Goal: Register for event/course

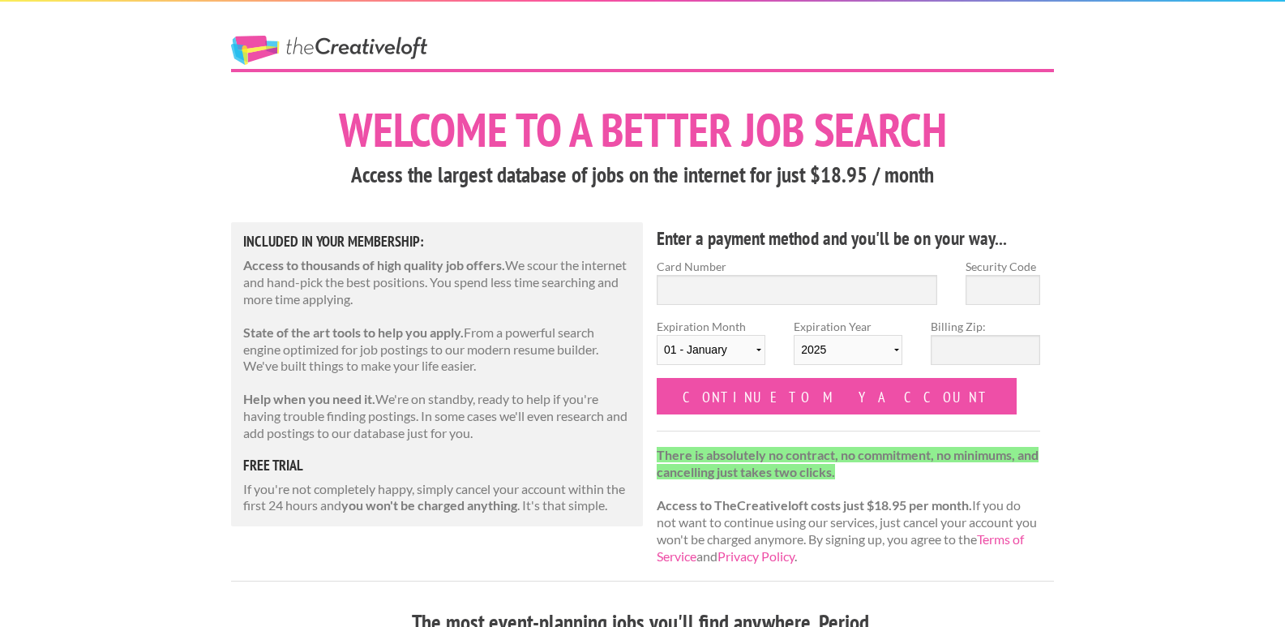
click at [349, 44] on link "The Creative Loft" at bounding box center [329, 50] width 196 height 29
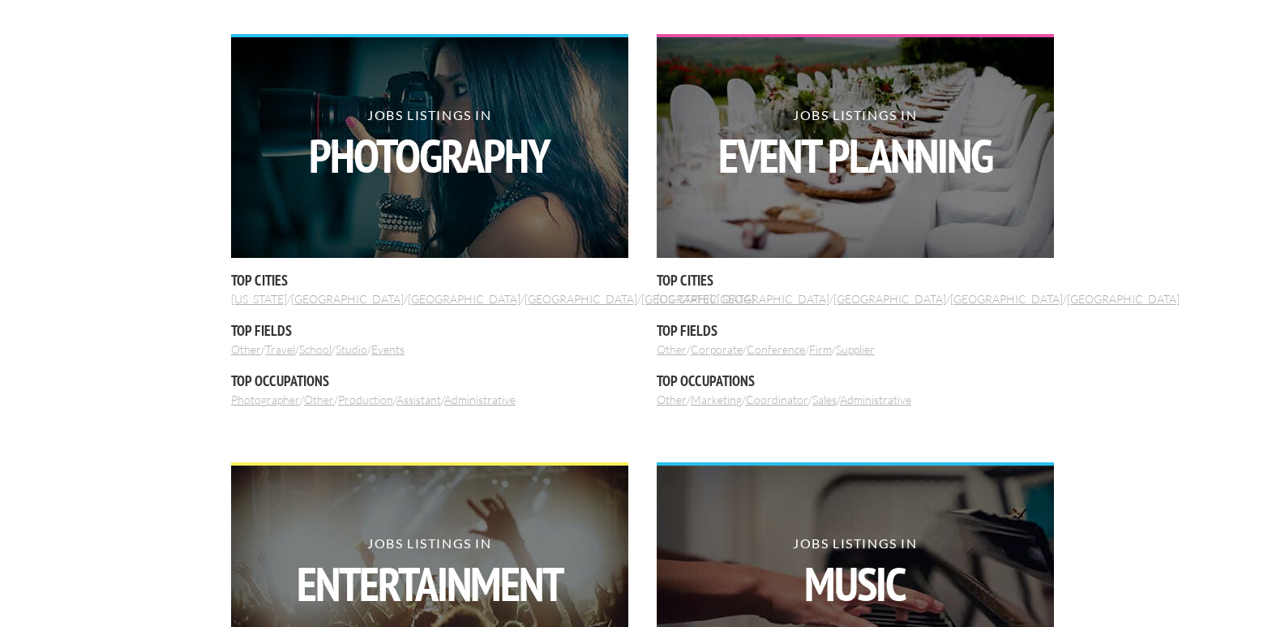
scroll to position [1029, 0]
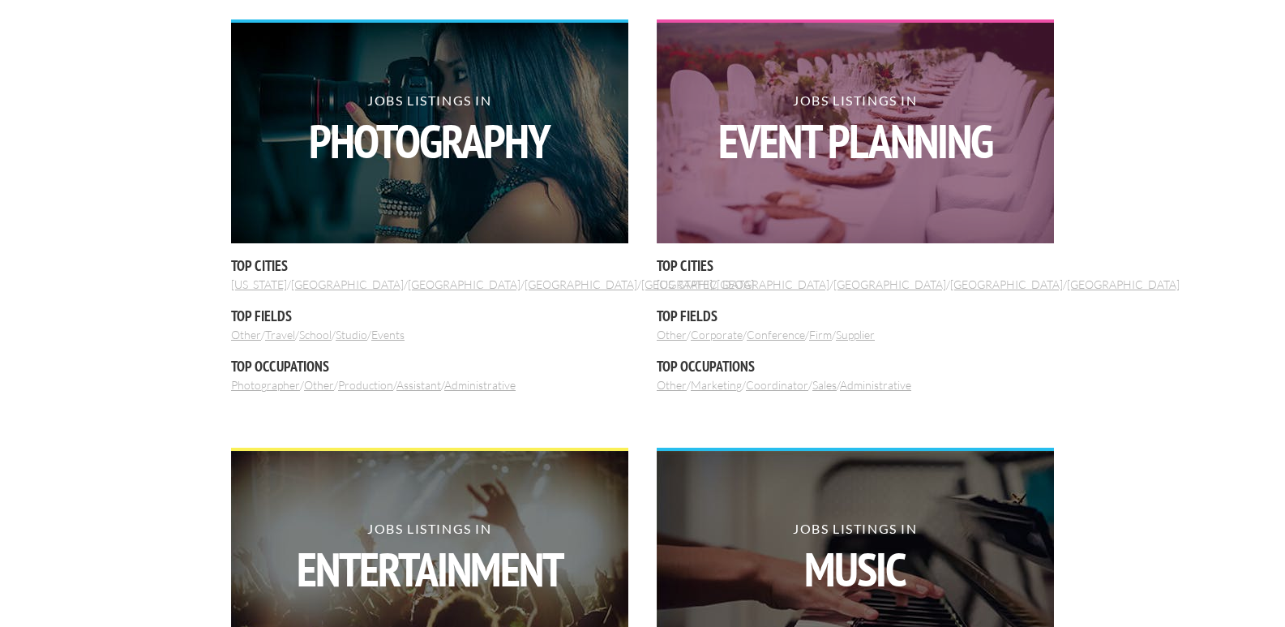
click at [793, 216] on img at bounding box center [855, 133] width 397 height 221
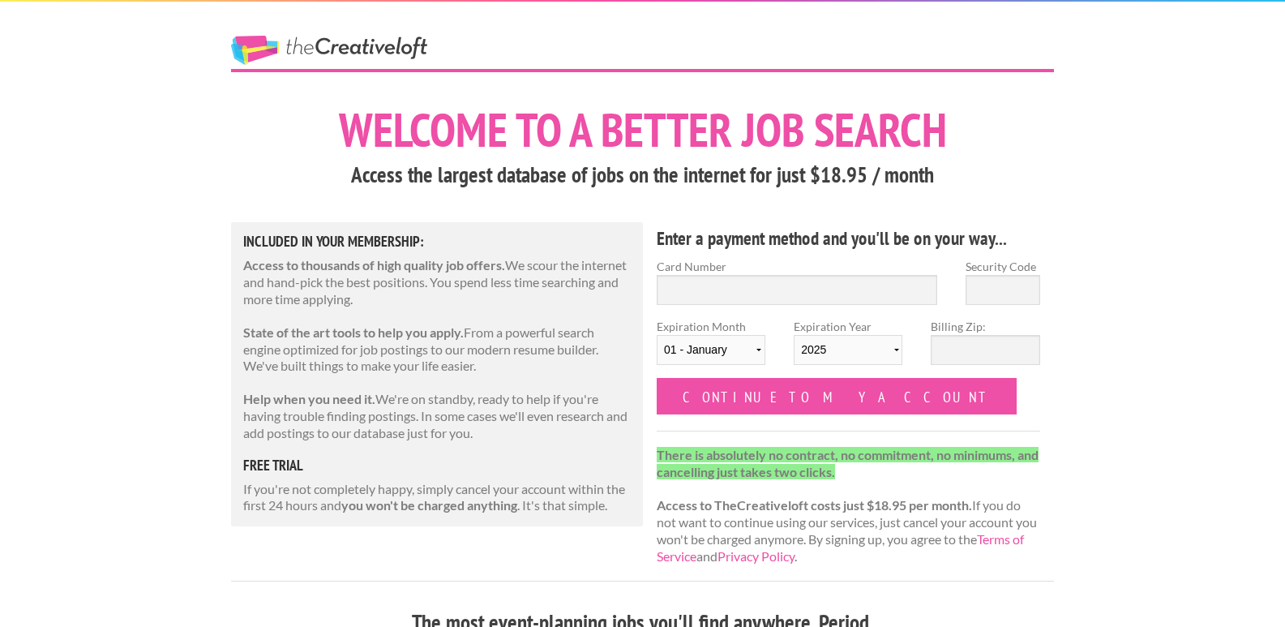
click at [310, 42] on link "The Creative Loft" at bounding box center [329, 50] width 196 height 29
click at [306, 42] on link "The Creative Loft" at bounding box center [329, 50] width 196 height 29
click at [431, 502] on strong "you won't be charged anything" at bounding box center [429, 504] width 176 height 15
click at [321, 48] on link "The Creative Loft" at bounding box center [329, 50] width 196 height 29
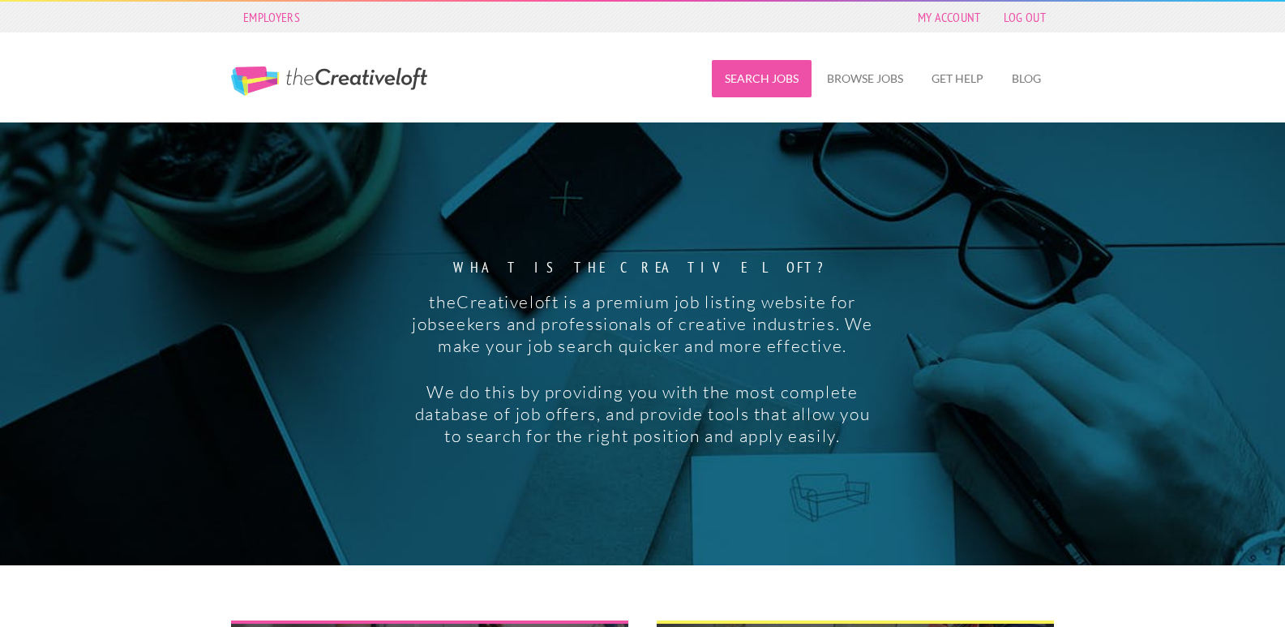
click at [773, 79] on link "Search Jobs" at bounding box center [762, 78] width 100 height 37
